Goal: Information Seeking & Learning: Compare options

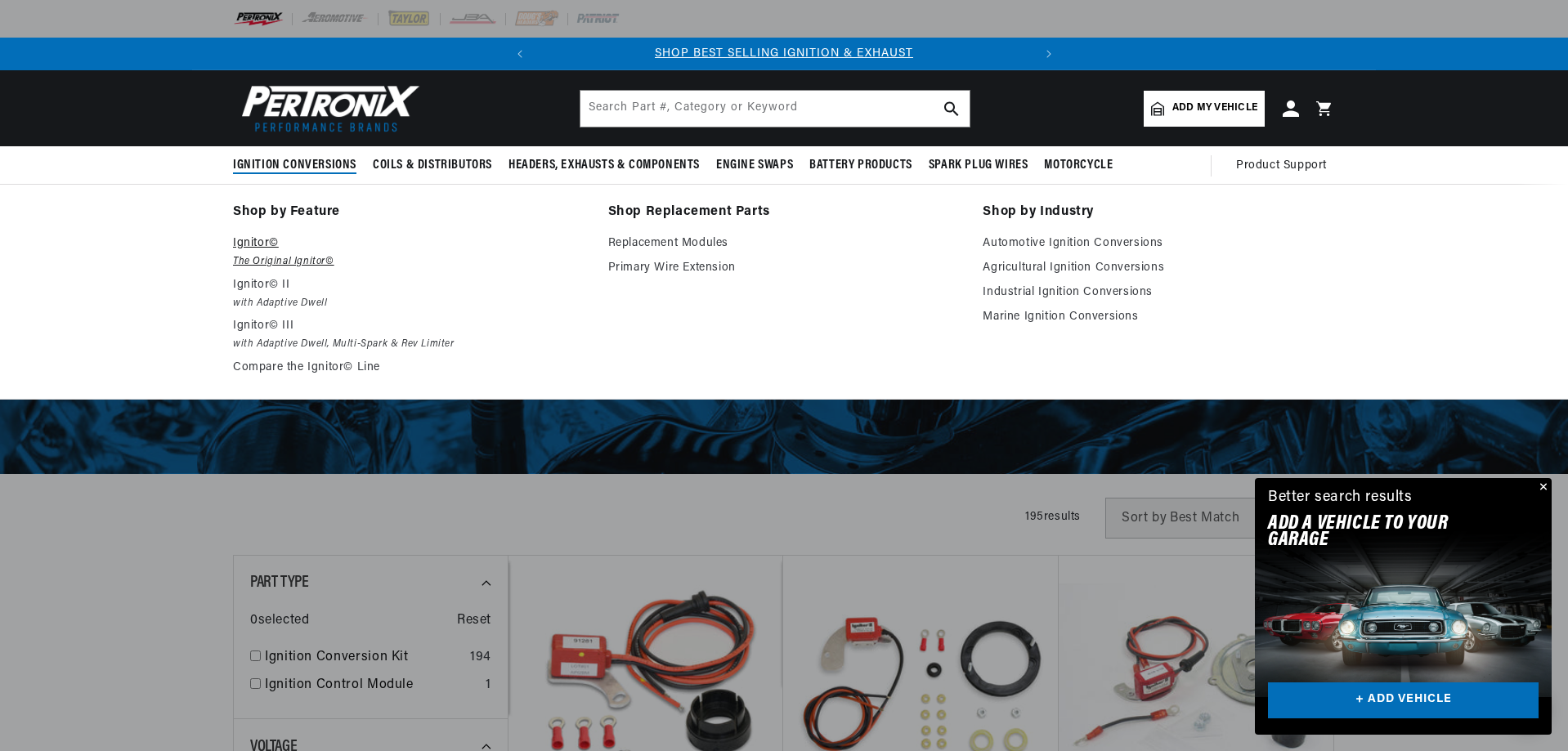
click at [249, 242] on p "Ignitor©" at bounding box center [409, 243] width 352 height 20
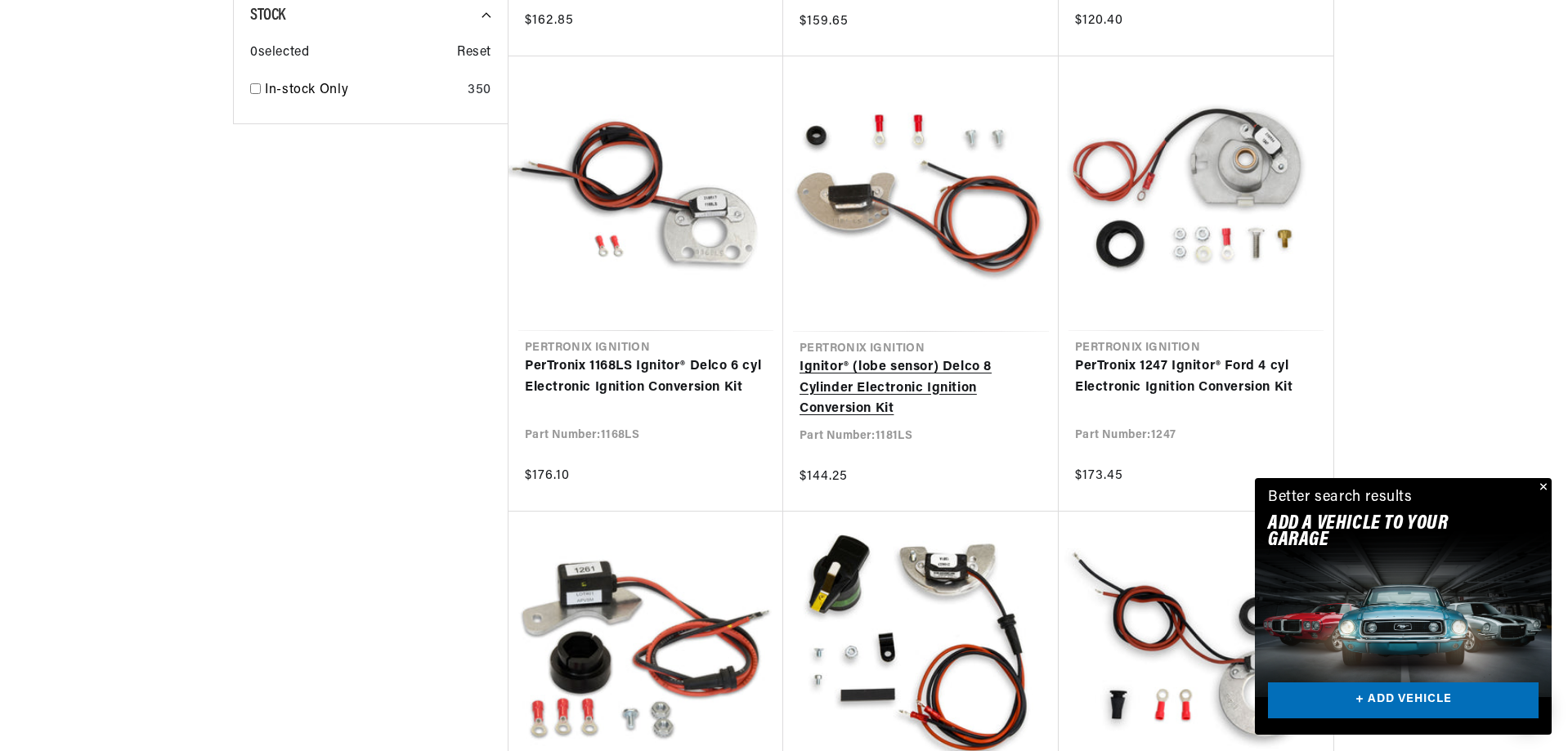
scroll to position [1552, 0]
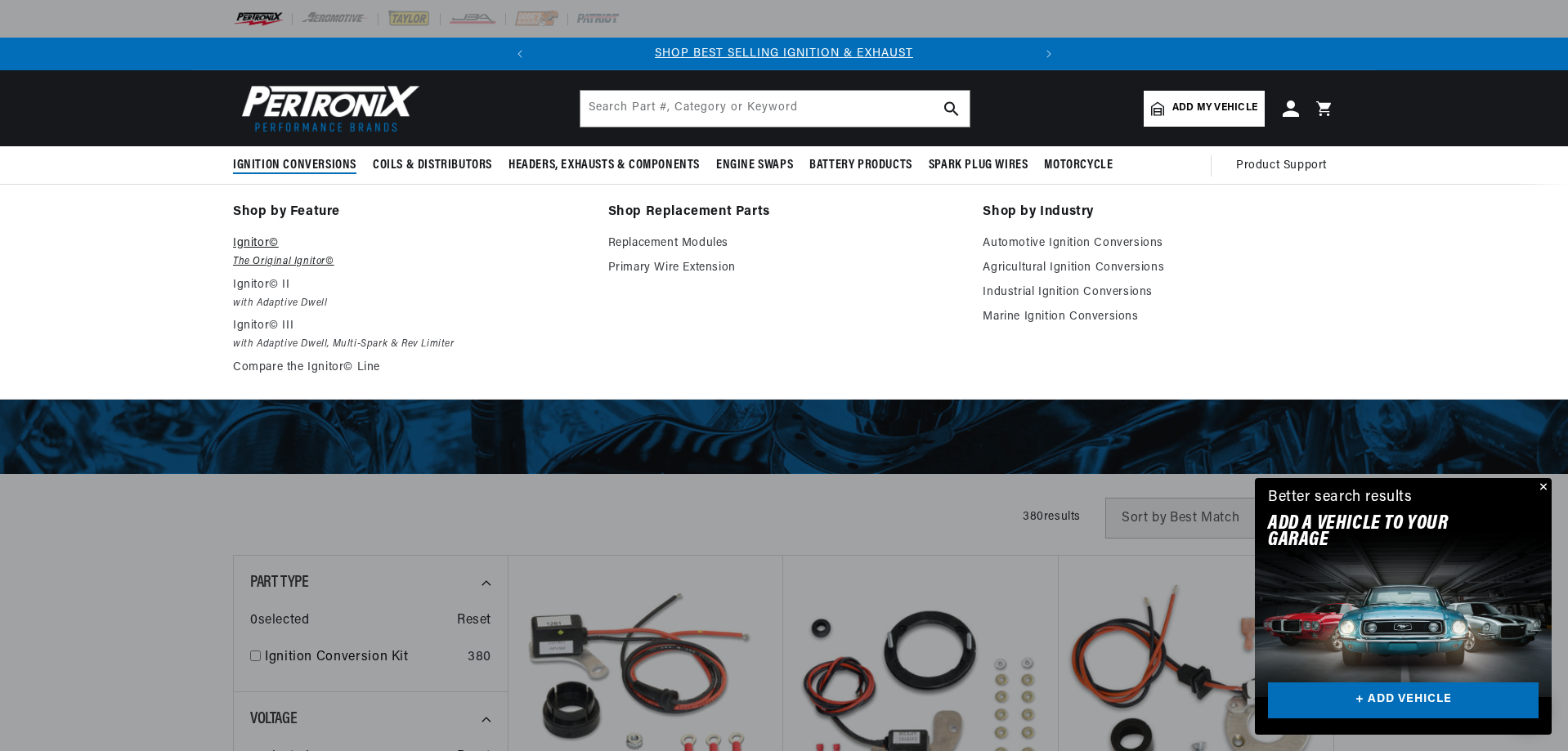
click at [262, 246] on p "Ignitor©" at bounding box center [409, 243] width 352 height 20
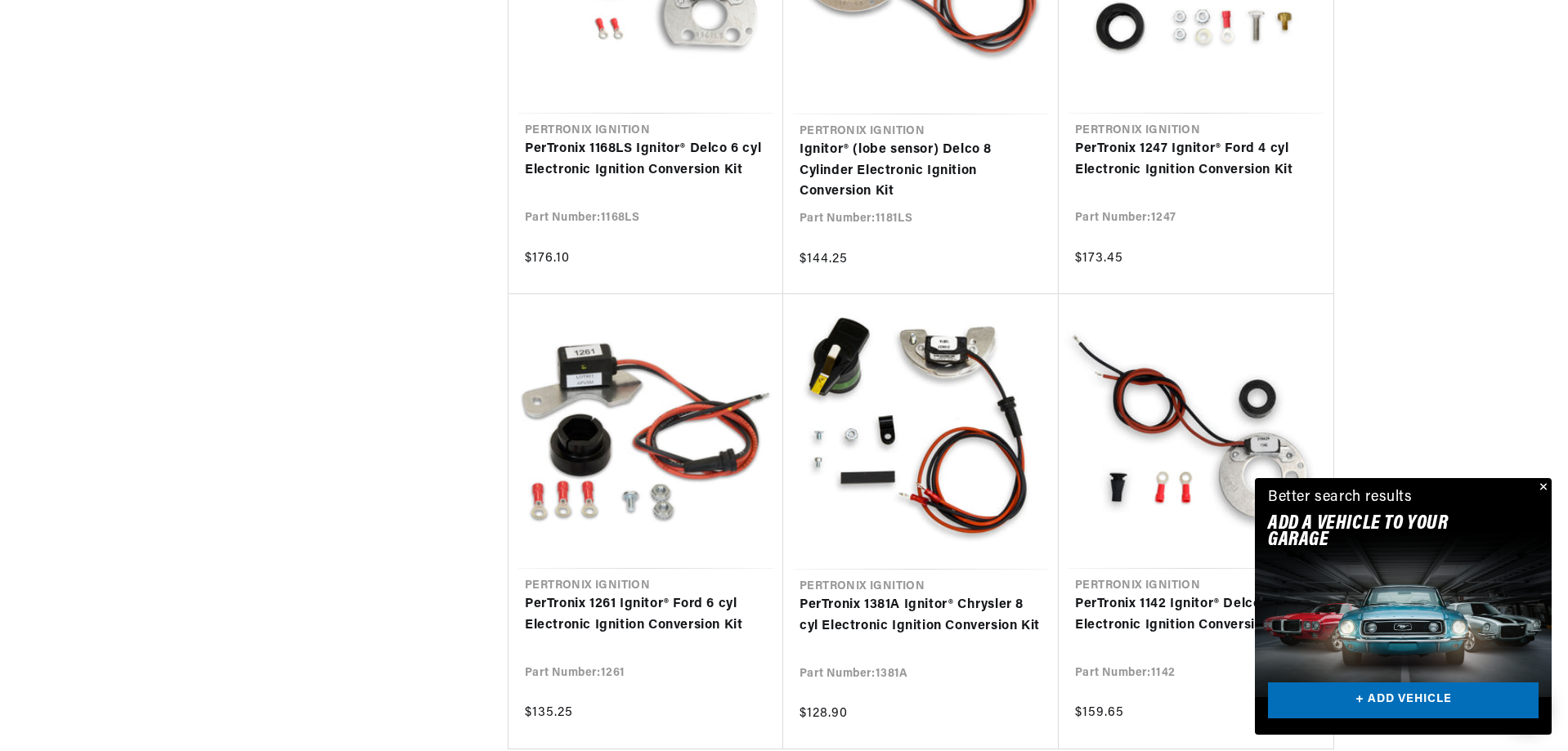
scroll to position [1634, 0]
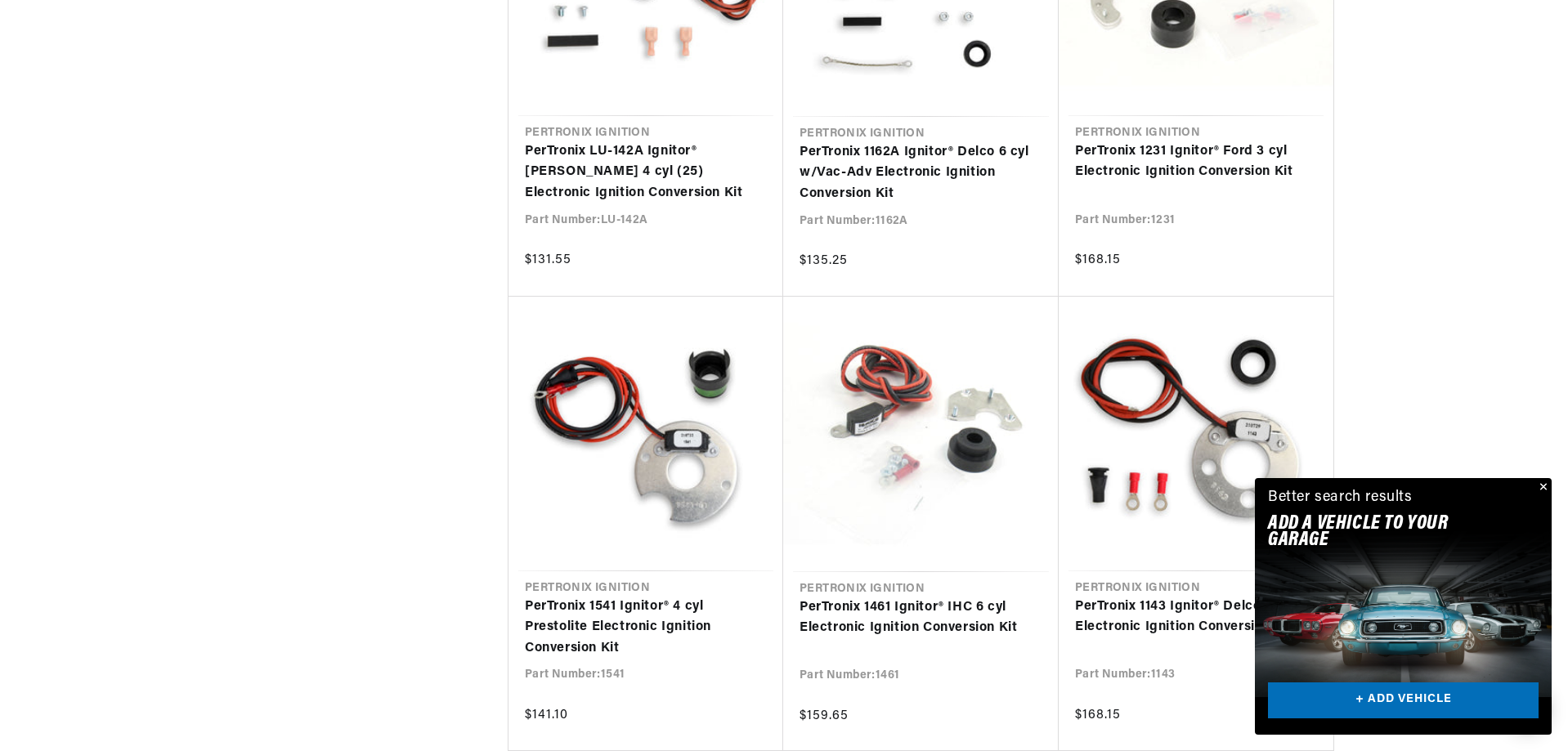
scroll to position [0, 496]
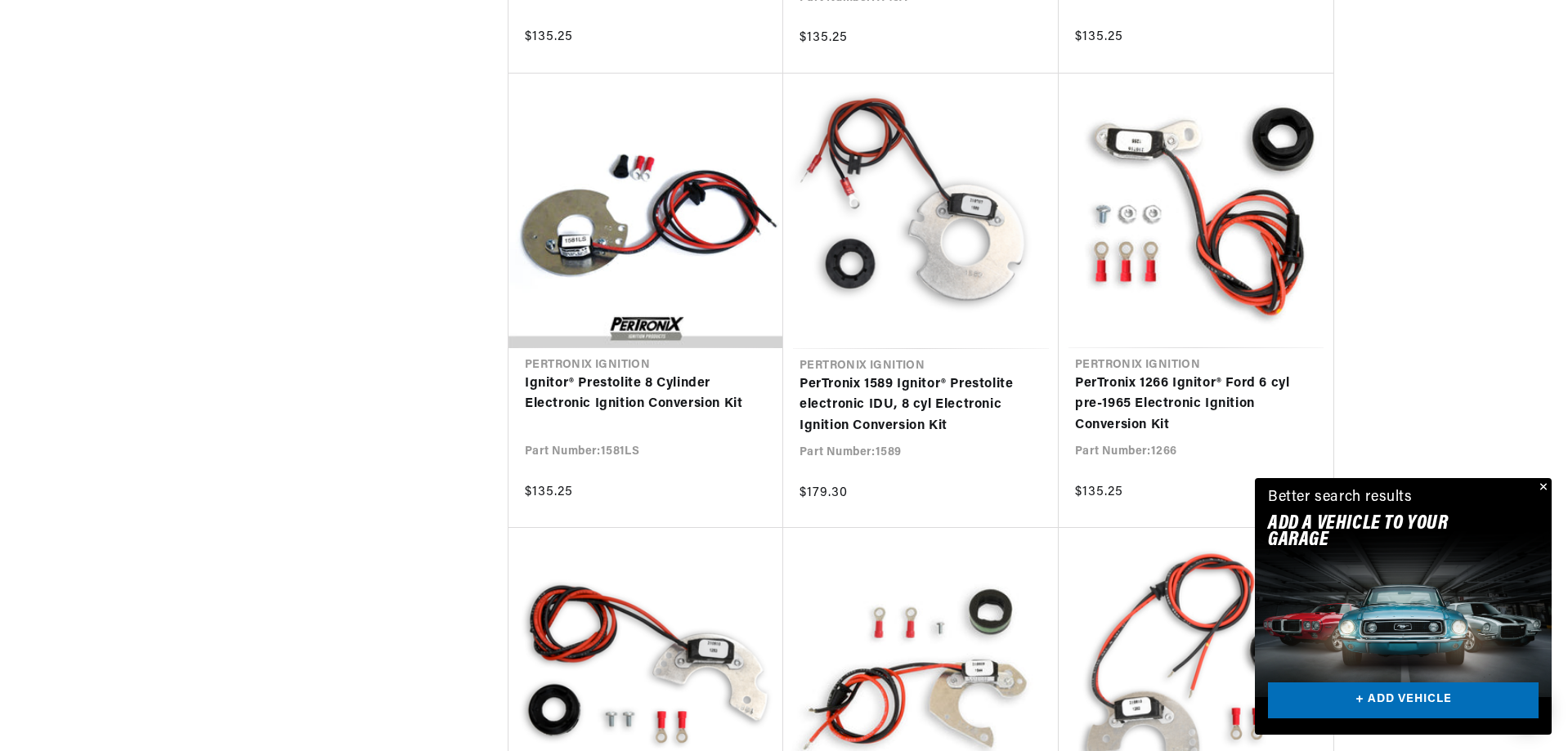
scroll to position [4901, 0]
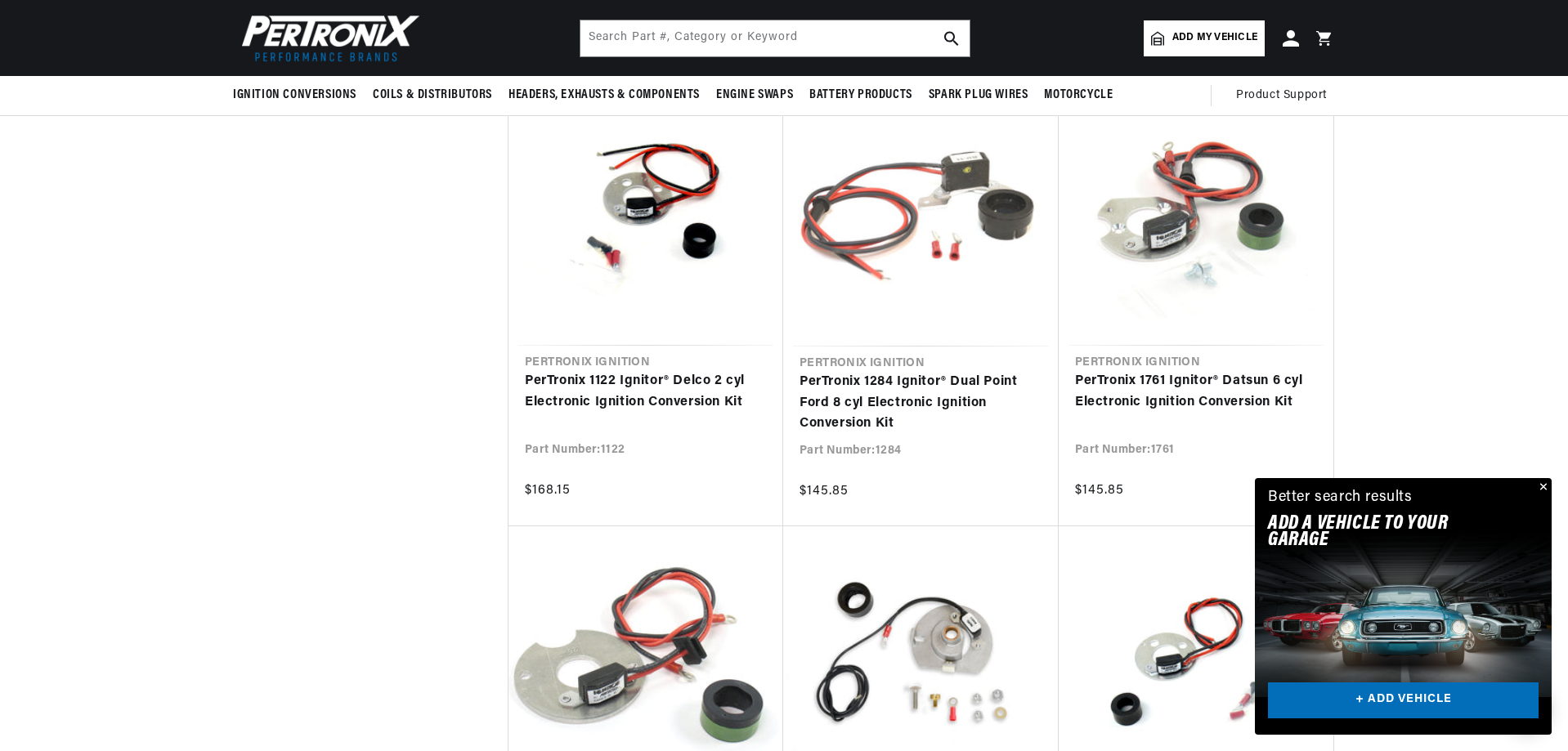
click at [1544, 485] on button "Close" at bounding box center [1542, 488] width 20 height 20
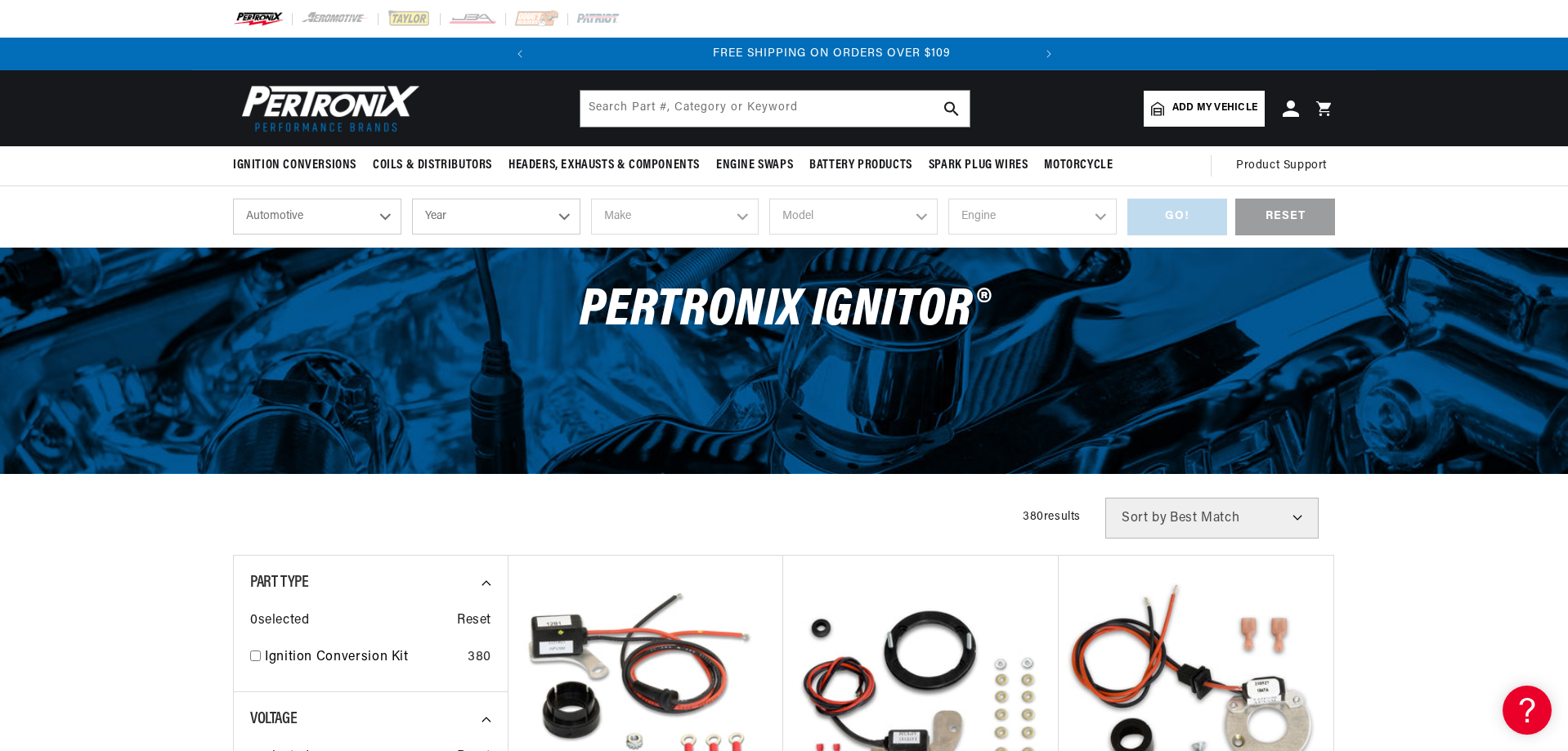
scroll to position [0, 496]
drag, startPoint x: 774, startPoint y: 320, endPoint x: 760, endPoint y: 313, distance: 15.7
click at [774, 320] on span "PerTronix Ignitor®" at bounding box center [784, 310] width 410 height 53
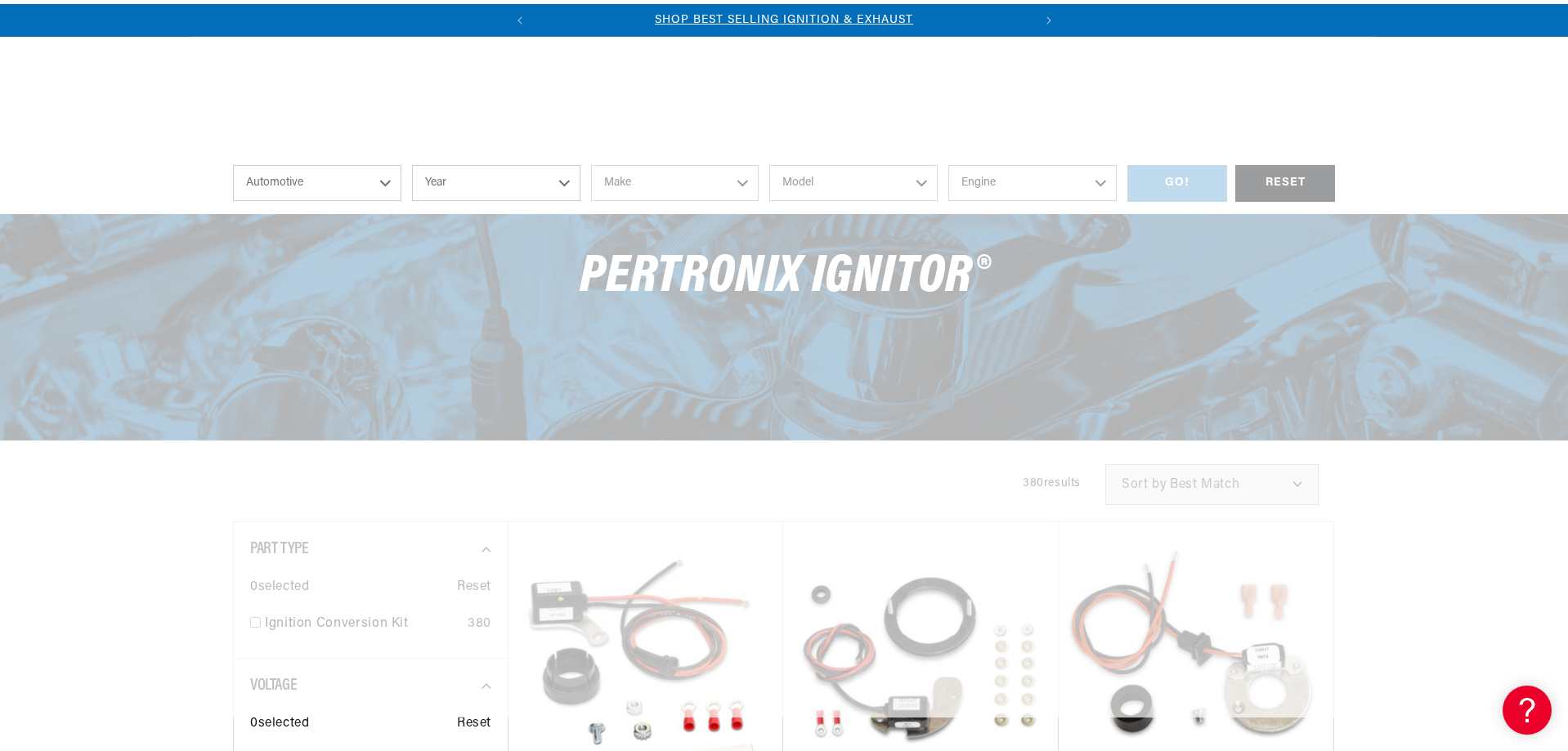
scroll to position [6758, 0]
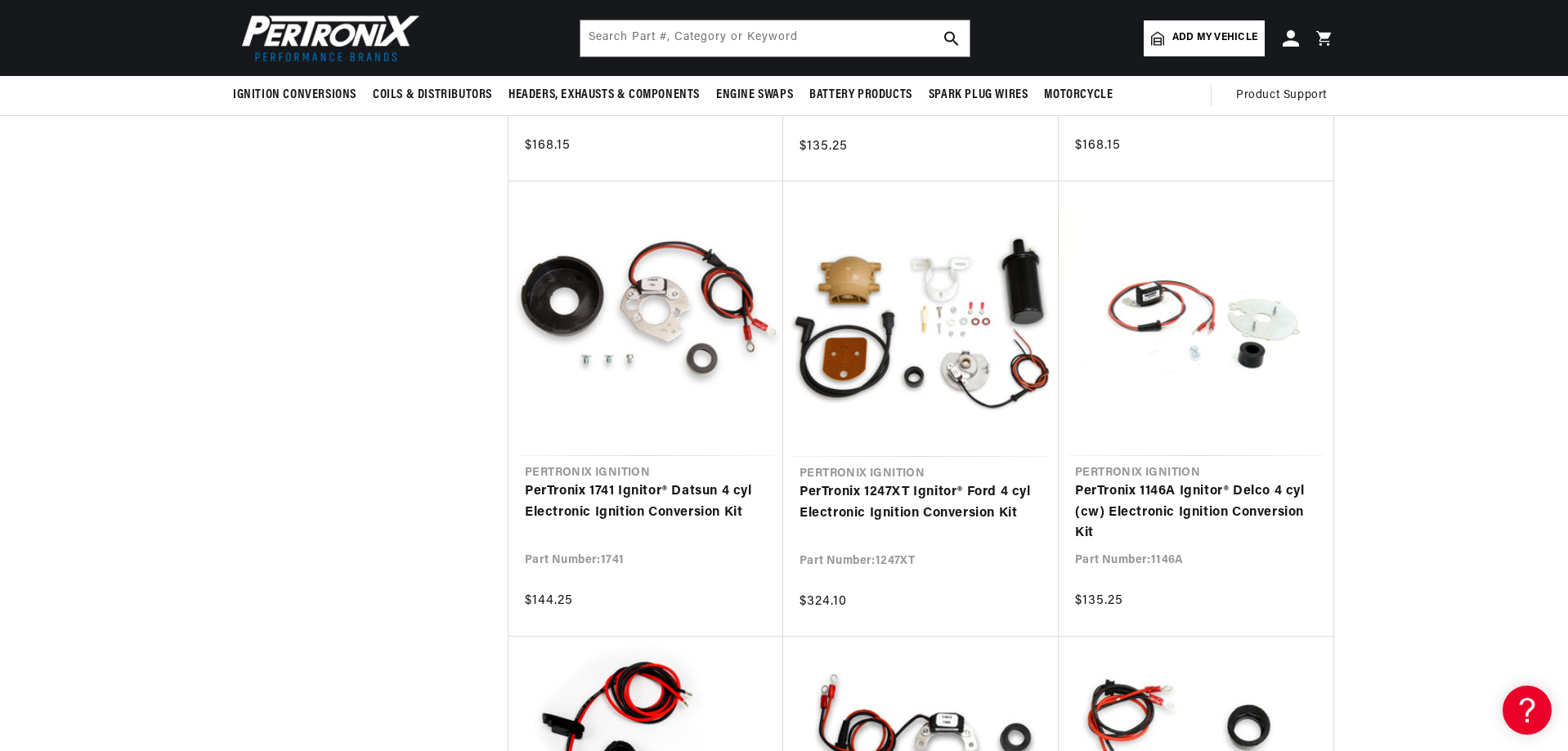
scroll to position [3546, 0]
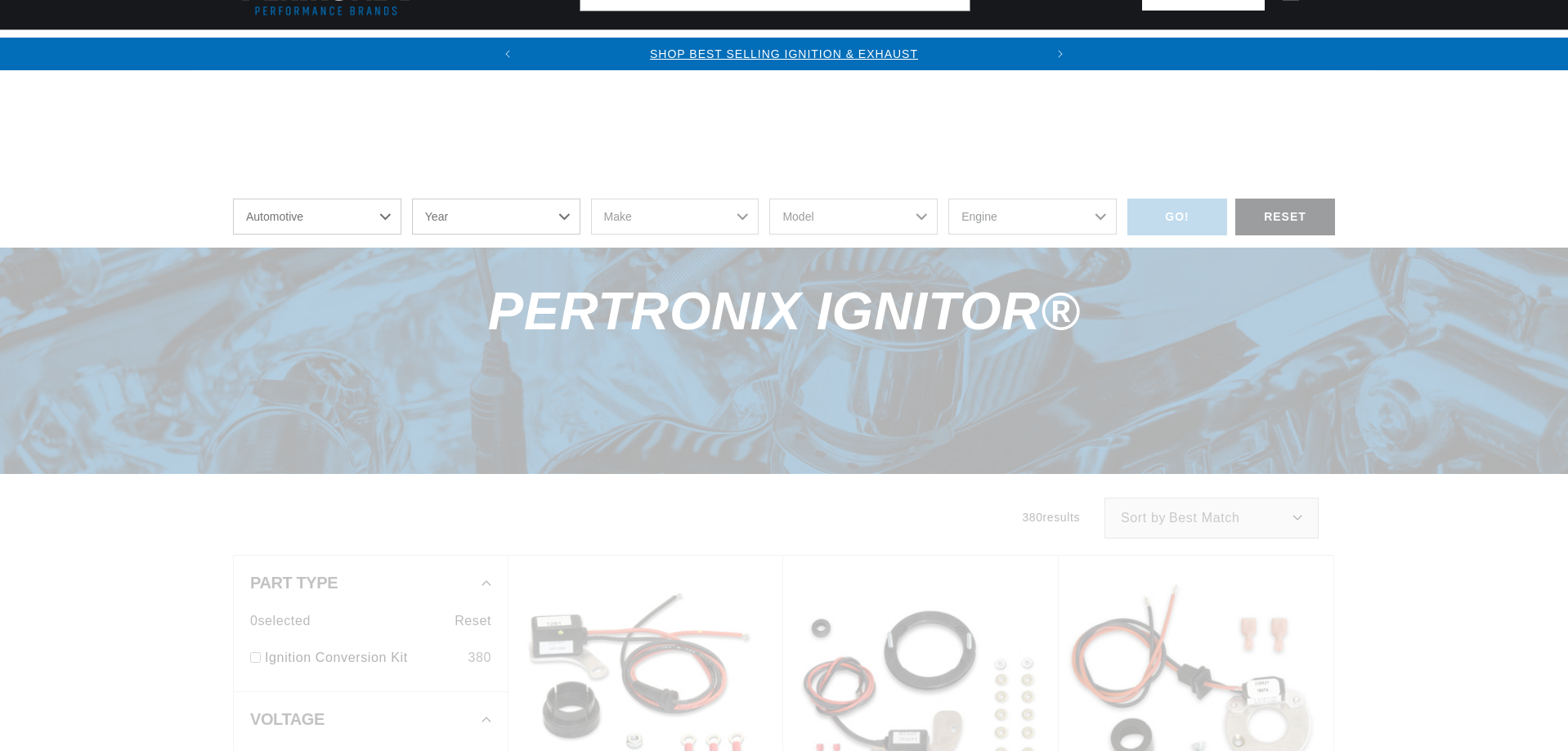
scroll to position [1714, 0]
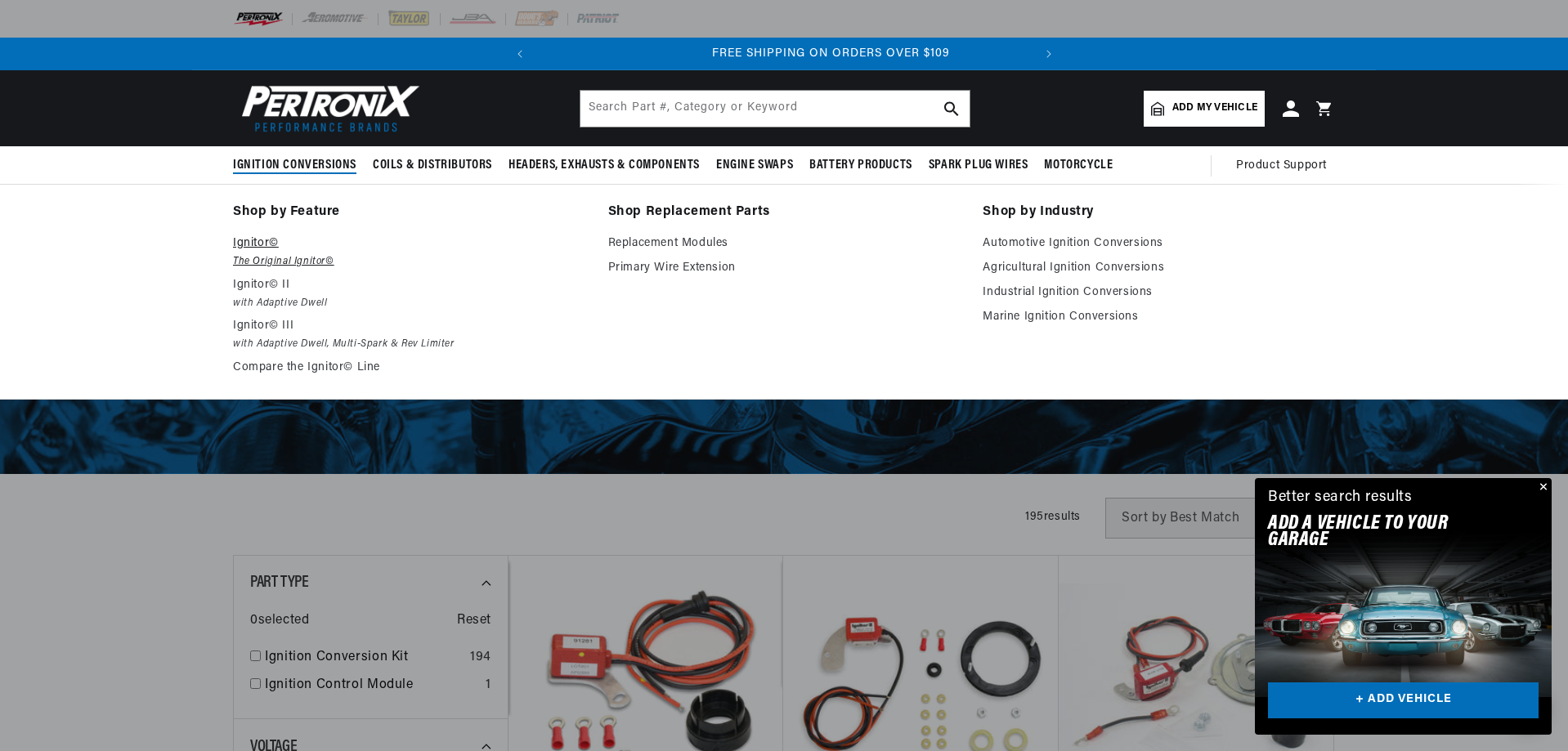
scroll to position [0, 496]
click at [253, 242] on p "Ignitor©" at bounding box center [409, 243] width 352 height 20
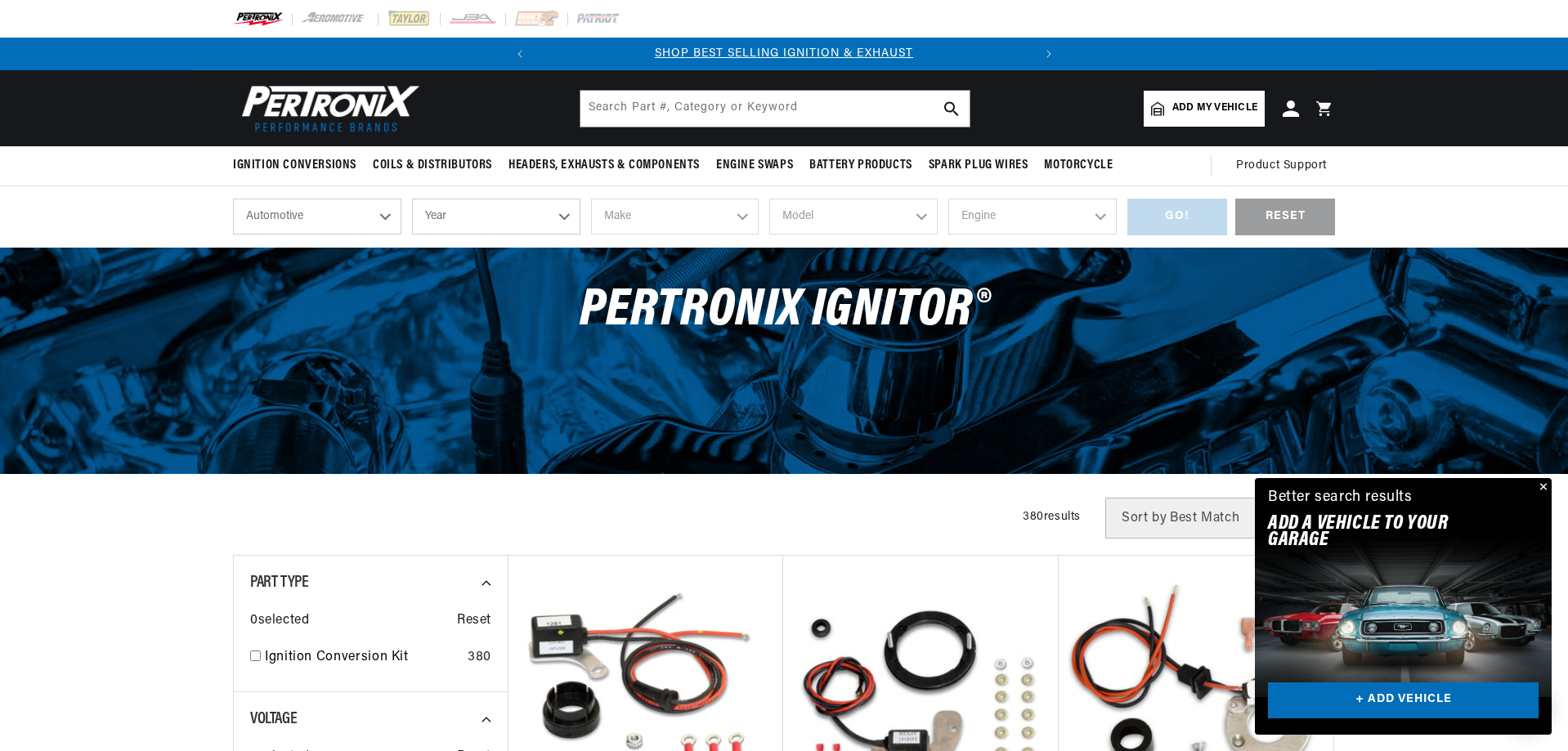
click at [1544, 492] on button "Close" at bounding box center [1542, 488] width 20 height 20
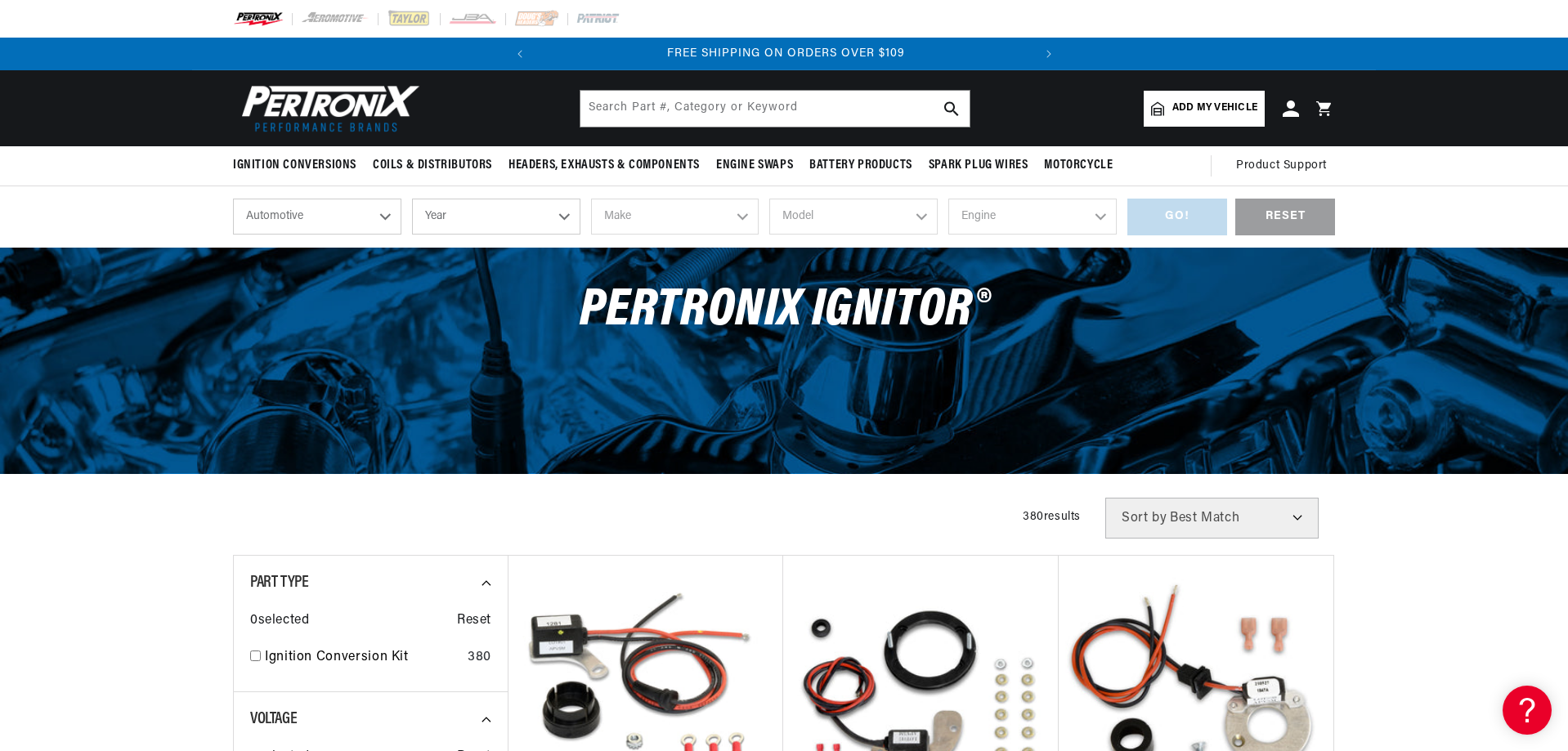
scroll to position [0, 496]
